Goal: Task Accomplishment & Management: Use online tool/utility

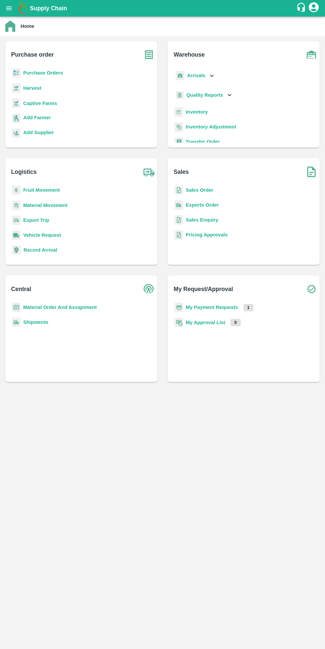
click at [193, 112] on b "Inventory" at bounding box center [197, 111] width 22 height 5
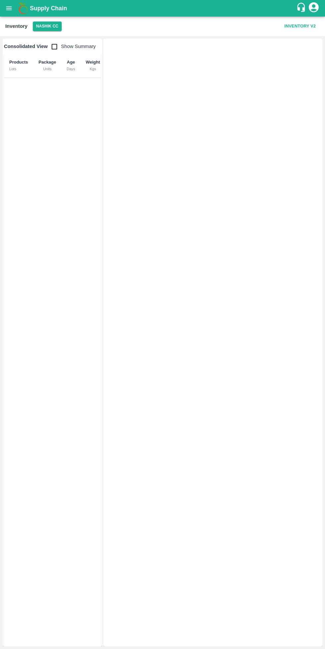
click at [55, 29] on button "Nashik CC" at bounding box center [47, 27] width 29 height 10
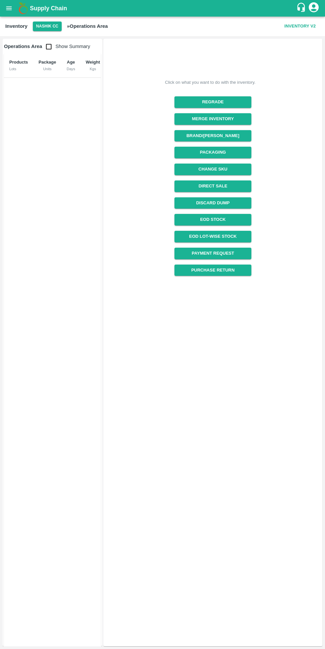
click at [51, 27] on button "Nashik CC" at bounding box center [47, 27] width 29 height 10
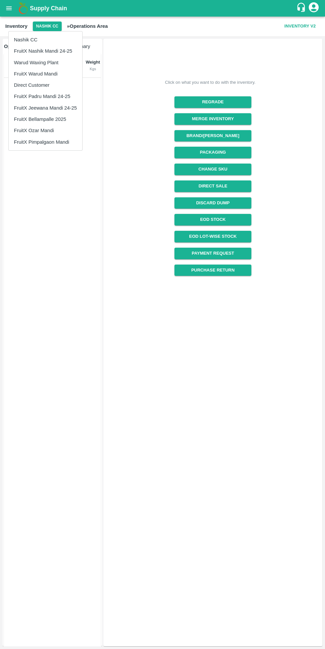
click at [34, 133] on li "FruitX Ozar Mandi" at bounding box center [46, 130] width 74 height 11
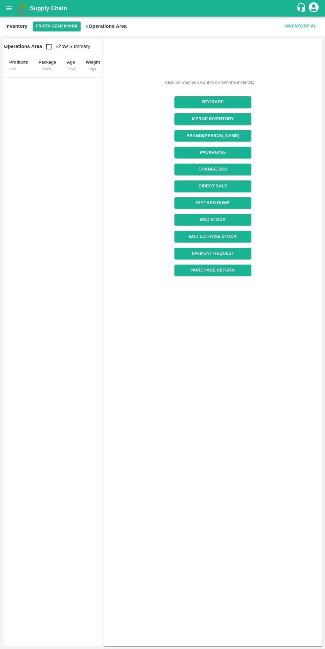
click at [49, 47] on input "checkbox" at bounding box center [48, 46] width 13 height 13
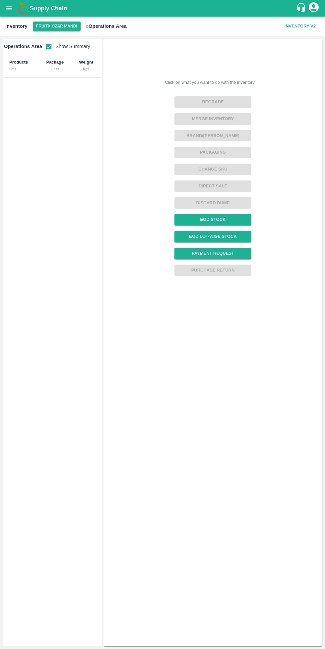
click at [49, 52] on input "checkbox" at bounding box center [48, 46] width 13 height 13
checkbox input "false"
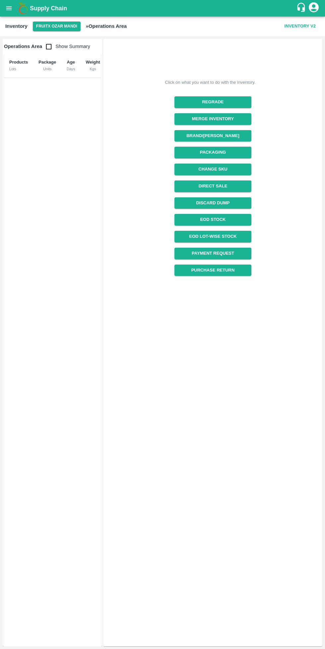
click at [63, 27] on button "FruitX Ozar Mandi" at bounding box center [57, 27] width 48 height 10
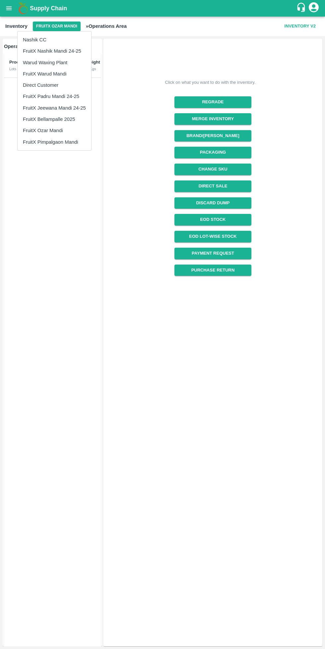
click at [38, 131] on li "FruitX Ozar Mandi" at bounding box center [55, 130] width 74 height 11
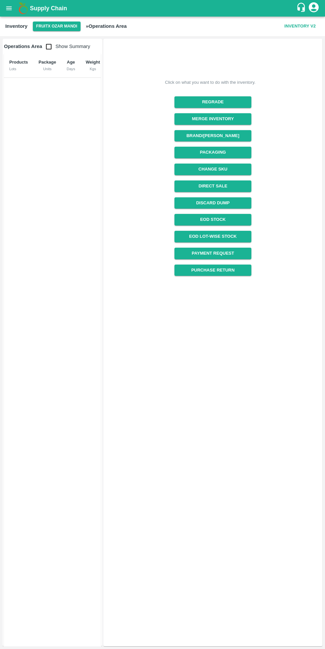
scroll to position [0, 31]
click at [296, 24] on button "Inventory V2" at bounding box center [300, 27] width 36 height 12
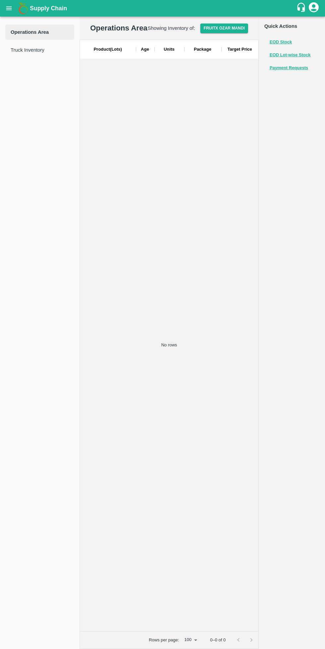
click at [285, 40] on button "EOD Stock" at bounding box center [280, 42] width 22 height 8
click at [9, 8] on icon "open drawer" at bounding box center [9, 8] width 6 height 4
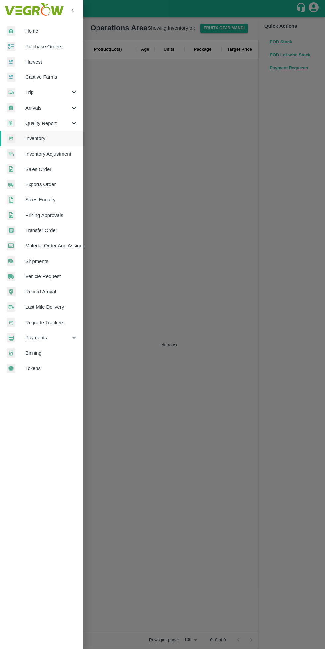
click at [17, 32] on div at bounding box center [16, 32] width 19 height 10
